Goal: Find specific page/section: Find specific page/section

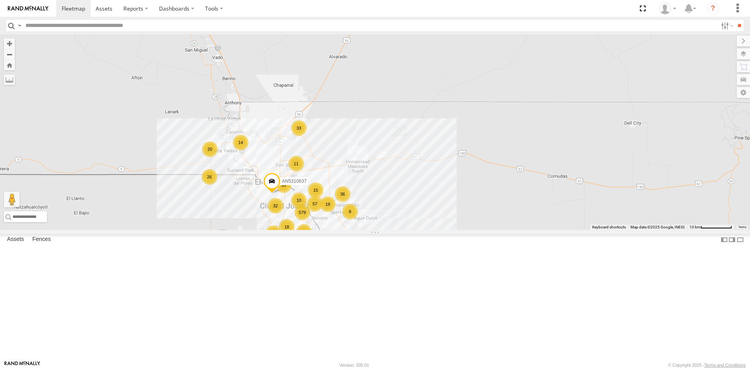
drag, startPoint x: 290, startPoint y: 232, endPoint x: 319, endPoint y: 173, distance: 66.2
click at [323, 168] on div "015910001845018 015910001811580 ZJ535914 F2771 AN530059 AN538662 579 11 33 83 1…" at bounding box center [375, 132] width 750 height 196
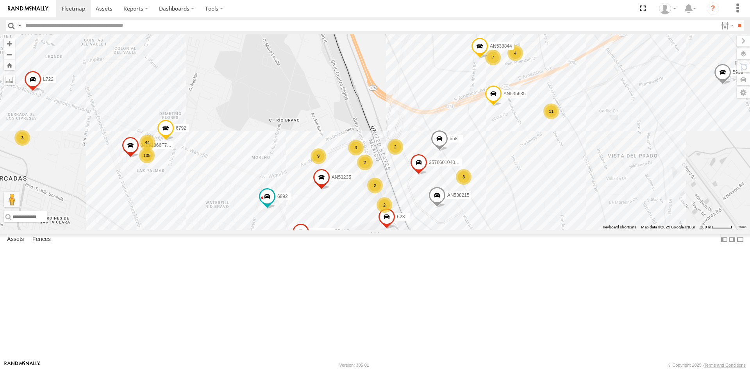
drag, startPoint x: 411, startPoint y: 266, endPoint x: 446, endPoint y: 219, distance: 58.7
click at [446, 220] on div "015910001845018 015910001811580 ZJ535914 F2771 AN530059 AN538662 AN5310637 AN53…" at bounding box center [375, 132] width 750 height 196
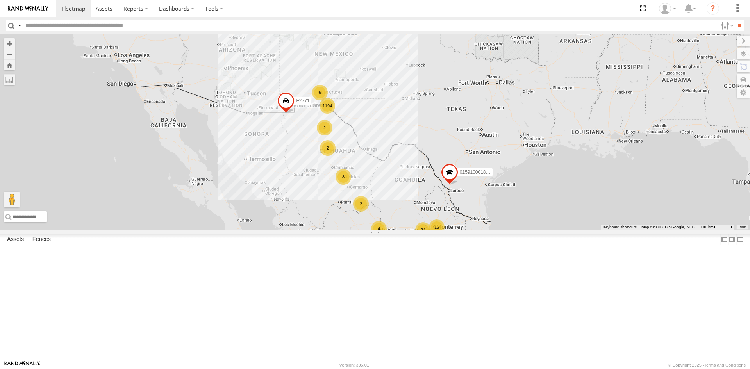
drag, startPoint x: 305, startPoint y: 84, endPoint x: 300, endPoint y: 173, distance: 89.2
click at [300, 173] on div "AN535203 015910001811580 ZJ535914 F2771 1194 34 8 4 8 16 4 5 3 2 4 2 2" at bounding box center [375, 132] width 750 height 196
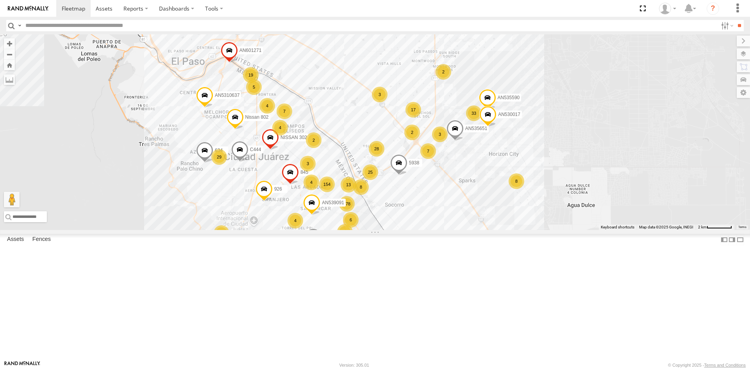
drag, startPoint x: 313, startPoint y: 186, endPoint x: 324, endPoint y: 248, distance: 63.1
click at [324, 192] on div "154" at bounding box center [327, 185] width 16 height 16
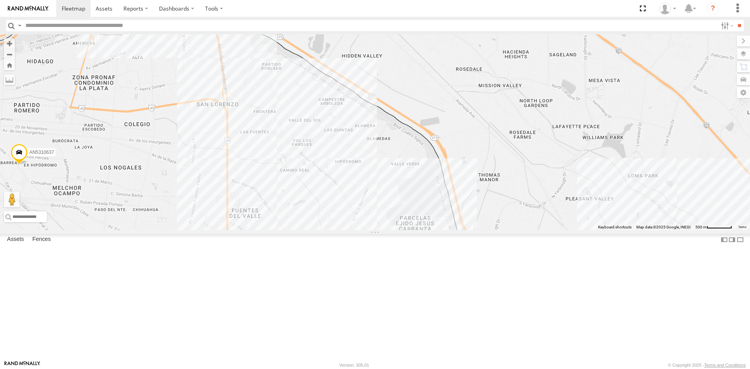
drag, startPoint x: 239, startPoint y: 189, endPoint x: 333, endPoint y: 318, distance: 159.9
click at [343, 230] on div "AN535203 015910001811580 ZJ535914 F2771 AN5310637 AN532562 AN536239 AN535590 84…" at bounding box center [375, 132] width 750 height 196
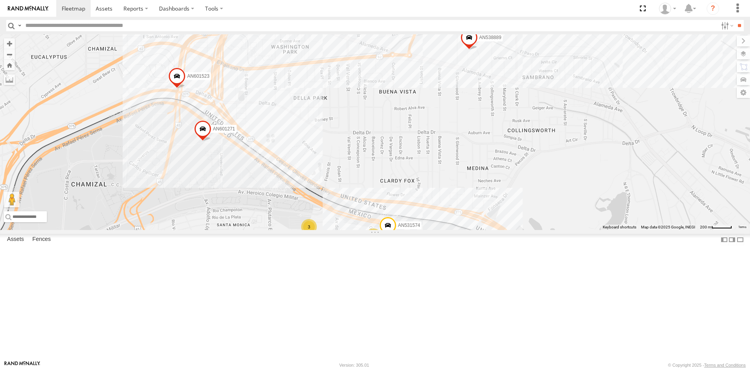
drag, startPoint x: 298, startPoint y: 300, endPoint x: 299, endPoint y: 243, distance: 56.7
click at [299, 230] on div "AN535203 015910001811580 ZJ535914 F2771 AN5310637 AN532562 AN536239 AN535590 84…" at bounding box center [375, 132] width 750 height 196
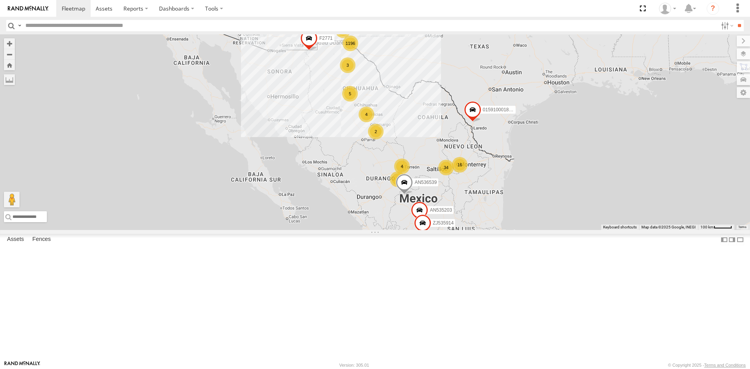
drag, startPoint x: 353, startPoint y: 91, endPoint x: 370, endPoint y: 112, distance: 26.4
click at [372, 124] on div "AN535203 015910001811580 ZJ535914 F2771 AN536539 1196 34 8 4 4 16 4 3 5 2 4 3 2" at bounding box center [375, 132] width 750 height 196
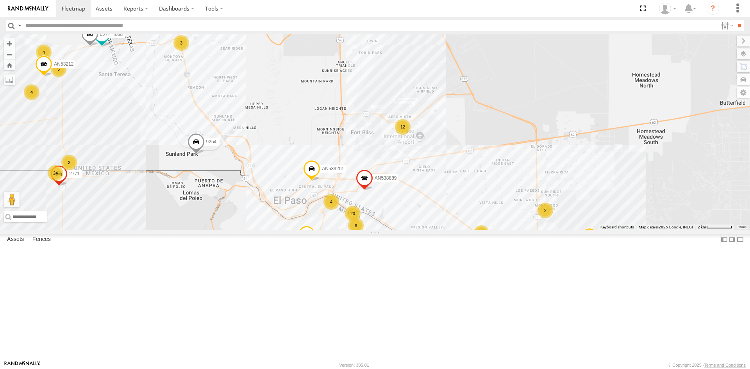
drag, startPoint x: 341, startPoint y: 198, endPoint x: 329, endPoint y: 121, distance: 77.5
click at [333, 133] on div "AN535203 015910001811580 ZJ535914 F2771 AN536539 12 20 24 16 28 3 AN535590 20 7…" at bounding box center [375, 132] width 750 height 196
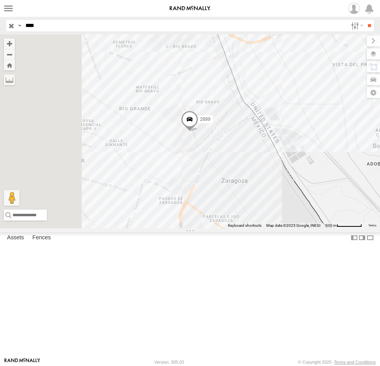
drag, startPoint x: 55, startPoint y: 30, endPoint x: -13, endPoint y: 29, distance: 67.6
click at [0, 29] on html at bounding box center [190, 183] width 380 height 366
type input "****"
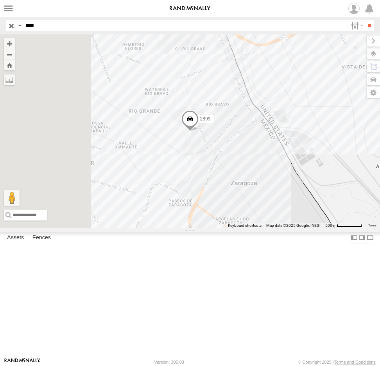
drag, startPoint x: 62, startPoint y: 24, endPoint x: -3, endPoint y: 25, distance: 64.5
click at [0, 25] on html at bounding box center [190, 183] width 380 height 366
click at [365, 20] on input "**" at bounding box center [369, 25] width 9 height 11
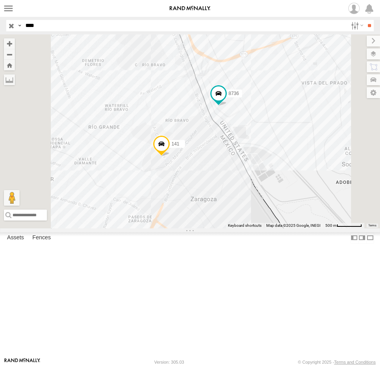
click at [0, 0] on div "8736" at bounding box center [0, 0] width 0 height 0
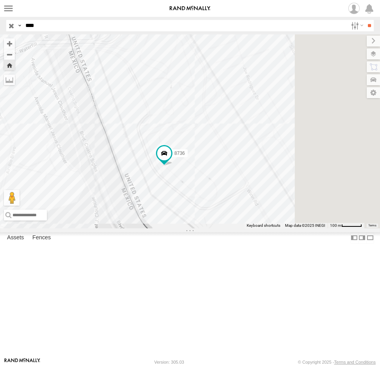
drag, startPoint x: 266, startPoint y: 247, endPoint x: 250, endPoint y: 250, distance: 16.4
click at [250, 228] on div "8736" at bounding box center [190, 131] width 380 height 194
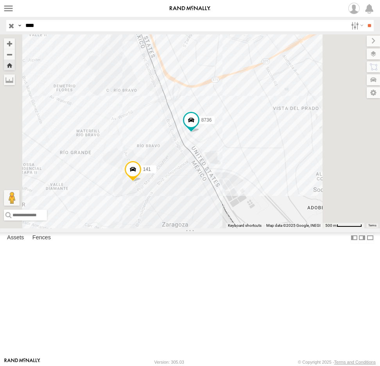
drag, startPoint x: 56, startPoint y: 25, endPoint x: 2, endPoint y: 24, distance: 54.3
click at [2, 24] on header "Search Query Asset ID Asset Label Registration Manufacturer Model VIN Job ID IP" at bounding box center [190, 26] width 380 height 18
click at [365, 20] on input "**" at bounding box center [369, 25] width 9 height 11
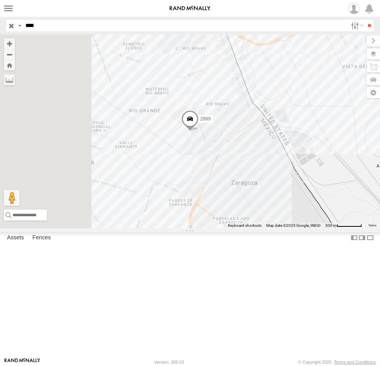
drag, startPoint x: 48, startPoint y: 22, endPoint x: 15, endPoint y: 25, distance: 32.9
click at [18, 25] on div "Search Query Asset ID Asset Label Registration Manufacturer Model VIN Job ID Dr…" at bounding box center [185, 25] width 358 height 11
type input "****"
click at [365, 20] on input "**" at bounding box center [369, 25] width 9 height 11
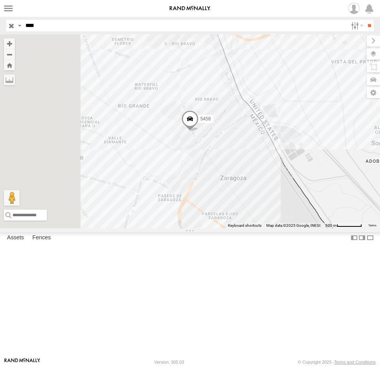
click at [198, 131] on span at bounding box center [189, 120] width 17 height 21
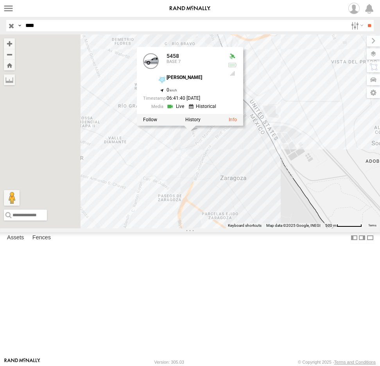
click at [218, 110] on link at bounding box center [204, 106] width 30 height 7
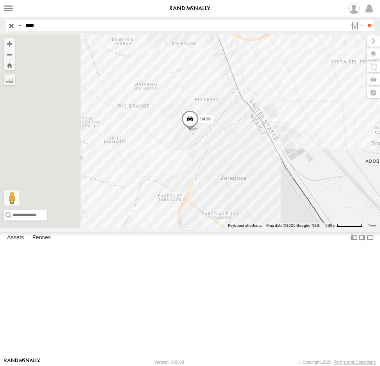
click at [0, 0] on div "5458" at bounding box center [0, 0] width 0 height 0
